Goal: Information Seeking & Learning: Learn about a topic

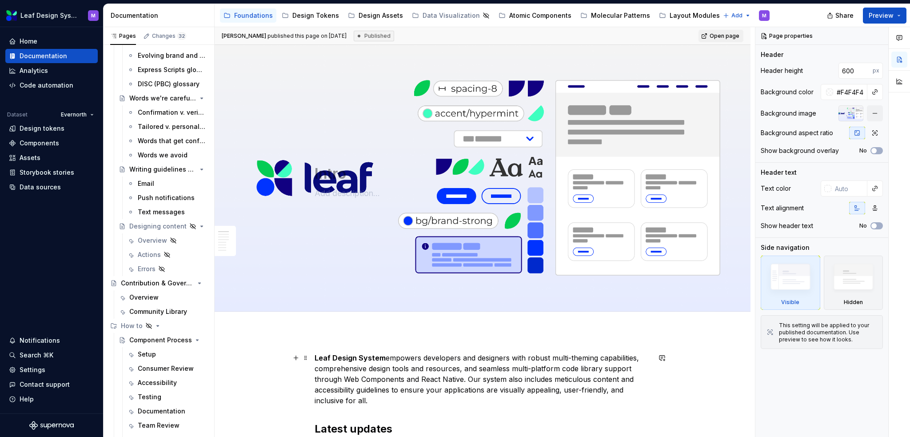
scroll to position [133, 0]
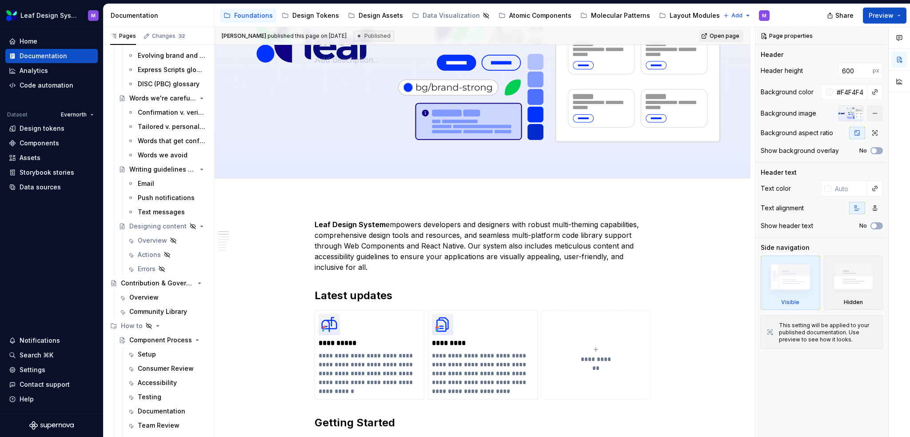
type textarea "*"
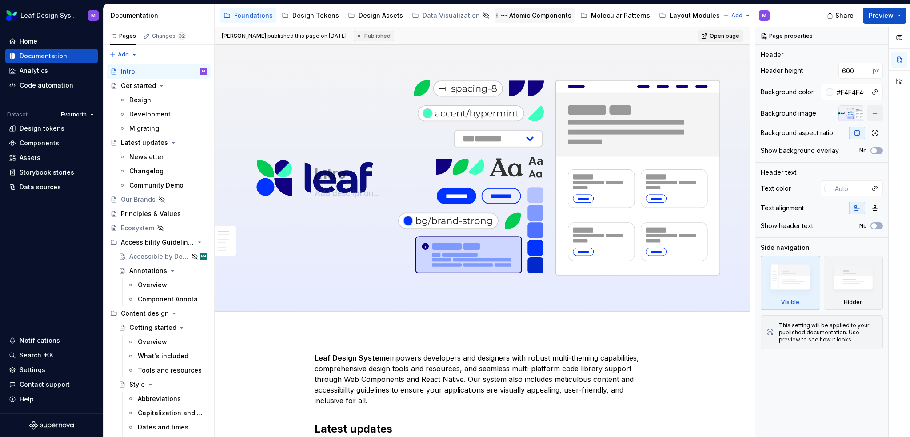
click at [509, 16] on div "Atomic Components" at bounding box center [540, 15] width 62 height 9
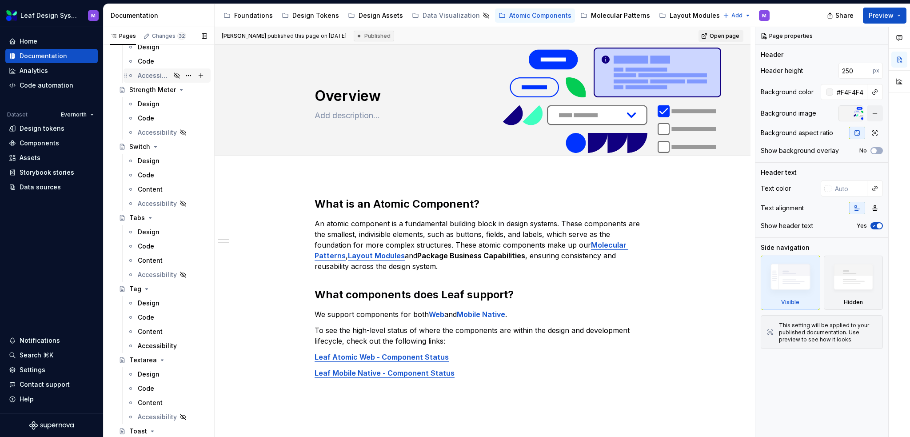
scroll to position [4075, 0]
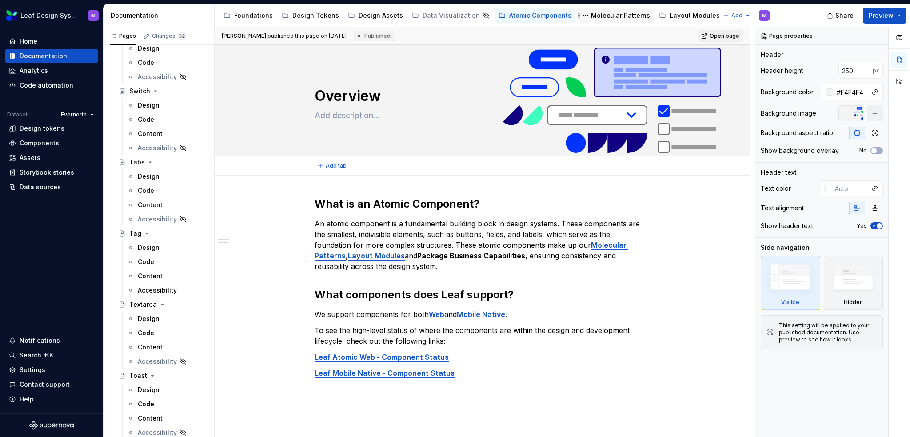
click at [599, 17] on div "Molecular Patterns" at bounding box center [620, 15] width 59 height 9
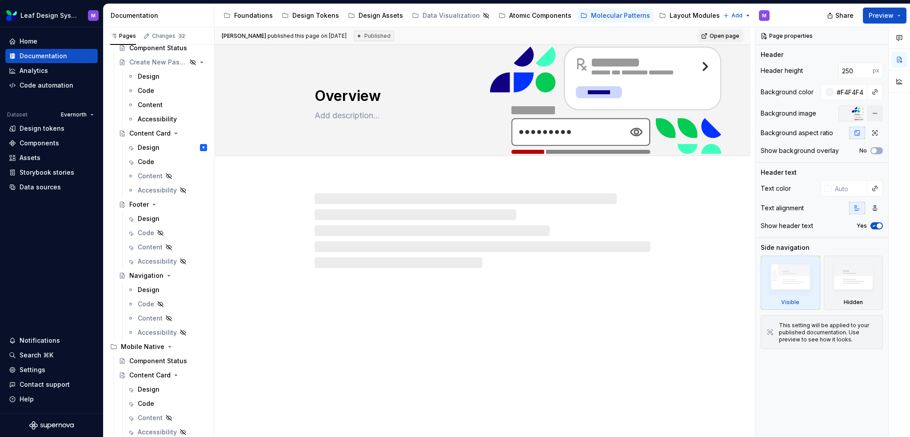
scroll to position [52, 0]
click at [149, 144] on div "Design" at bounding box center [149, 147] width 22 height 9
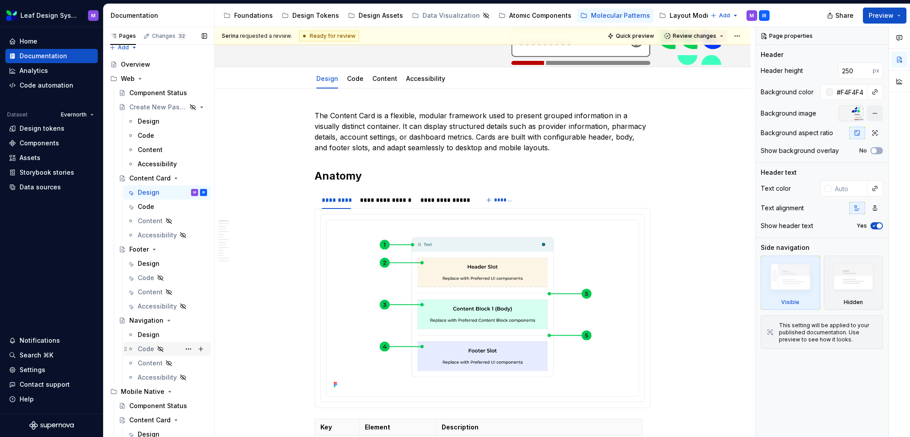
scroll to position [52, 0]
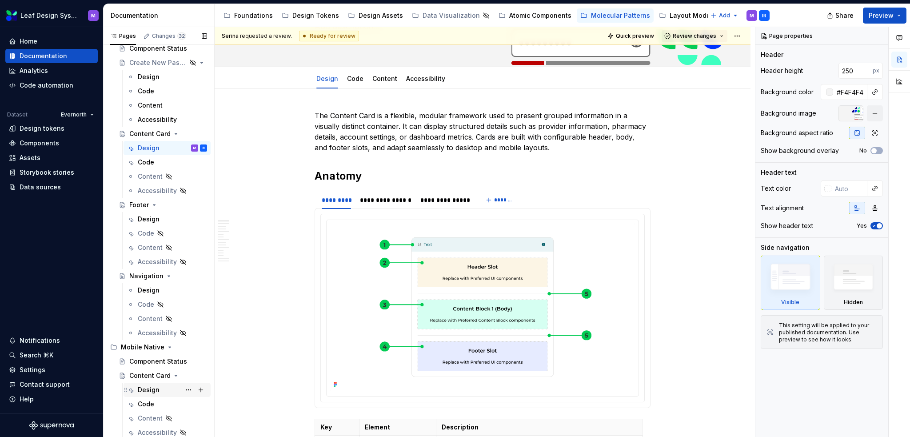
click at [146, 387] on div "Design" at bounding box center [149, 389] width 22 height 9
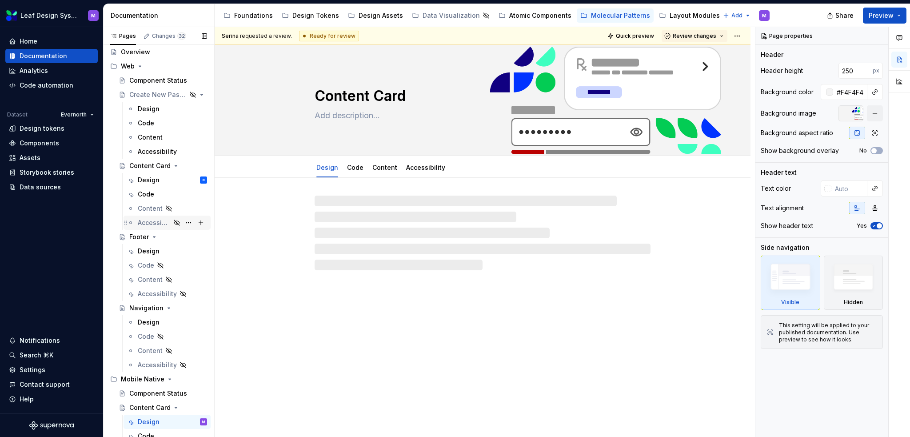
scroll to position [7, 0]
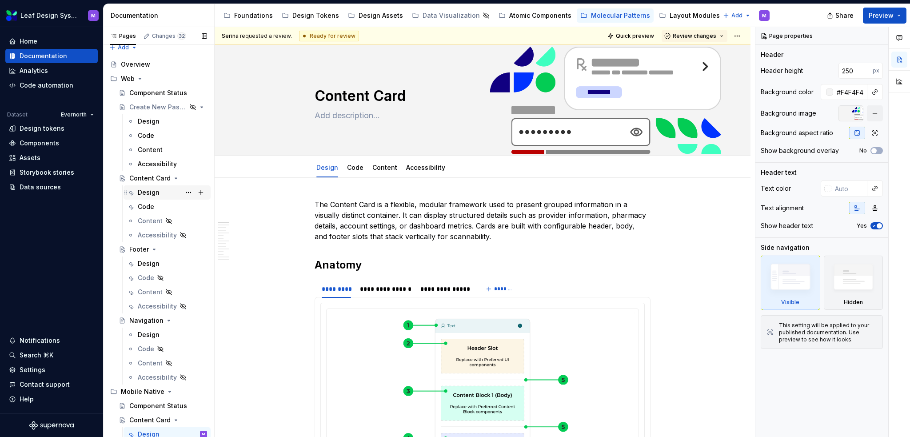
click at [156, 194] on div "Design" at bounding box center [149, 192] width 22 height 9
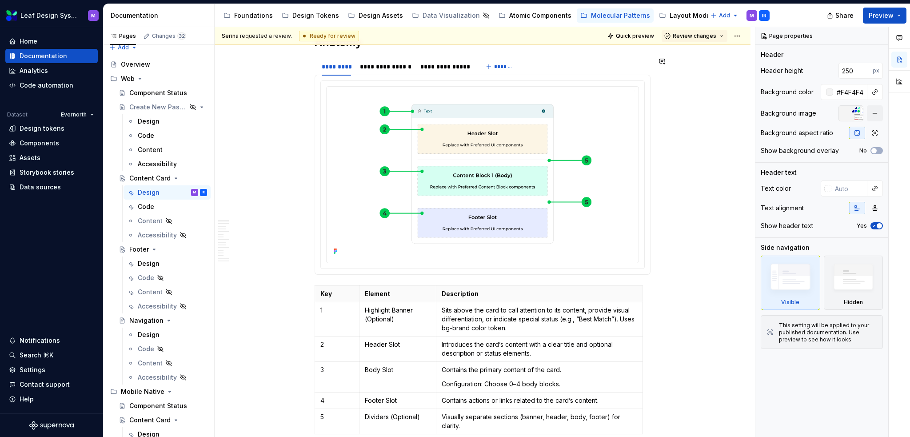
scroll to position [267, 0]
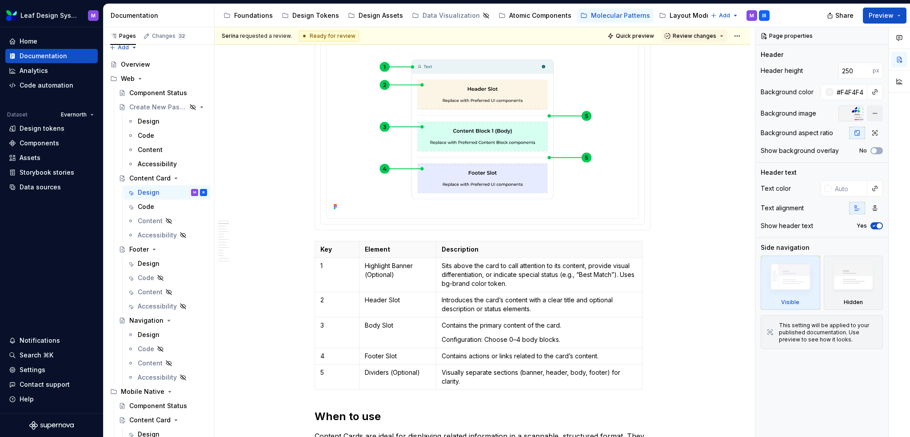
type textarea "*"
